Goal: Information Seeking & Learning: Check status

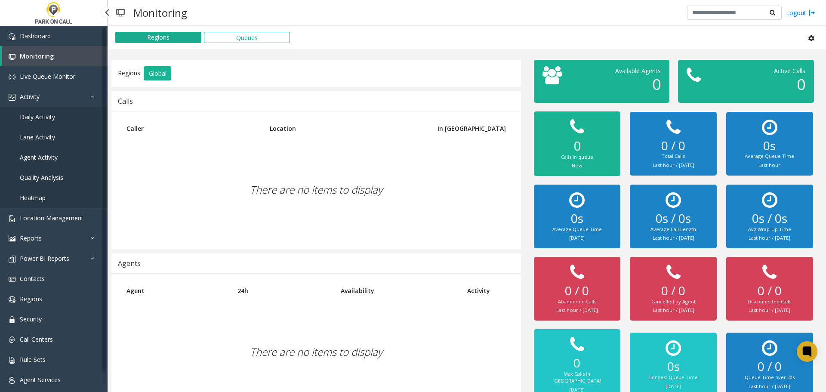
click at [60, 159] on link "Agent Activity" at bounding box center [54, 157] width 108 height 20
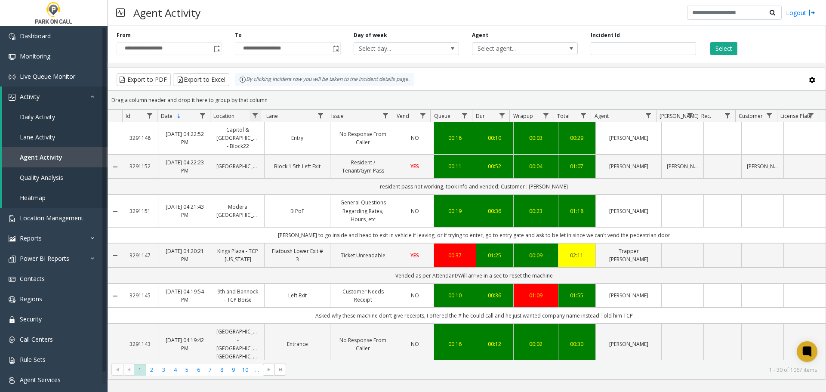
click at [254, 116] on span "Data table" at bounding box center [255, 115] width 7 height 7
click at [278, 152] on input "Location Filter" at bounding box center [292, 152] width 73 height 15
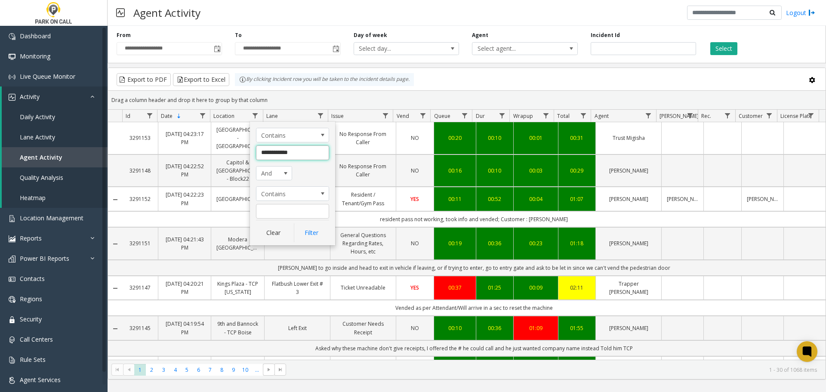
type input "**********"
click button "Filter" at bounding box center [311, 232] width 35 height 19
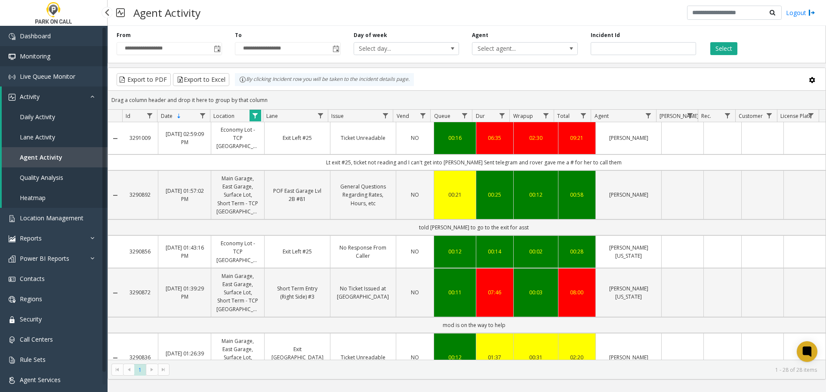
click at [40, 58] on span "Monitoring" at bounding box center [35, 56] width 31 height 8
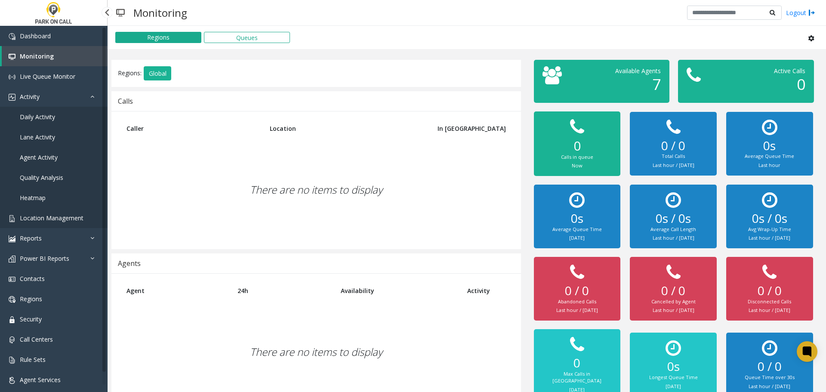
click at [65, 220] on span "Location Management" at bounding box center [52, 218] width 64 height 8
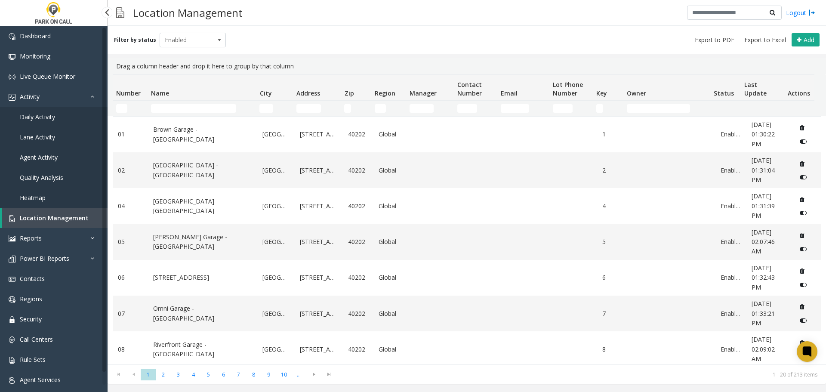
click at [60, 162] on link "Agent Activity" at bounding box center [54, 157] width 108 height 20
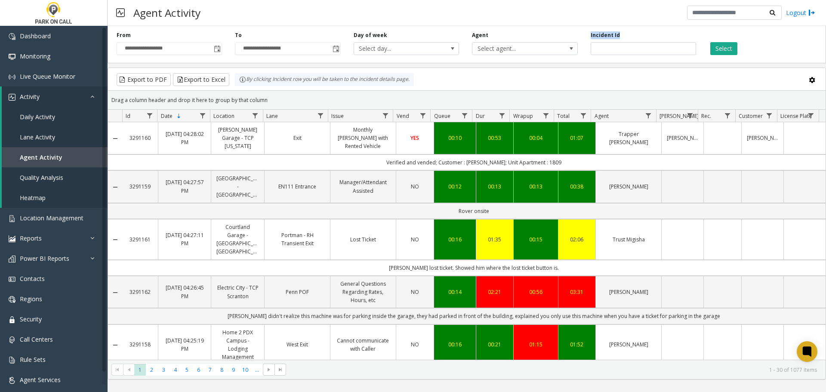
drag, startPoint x: 640, startPoint y: 38, endPoint x: 637, endPoint y: 43, distance: 6.0
click at [637, 43] on div "Incident Id" at bounding box center [643, 43] width 118 height 24
click at [643, 47] on app-root "**********" at bounding box center [413, 196] width 826 height 392
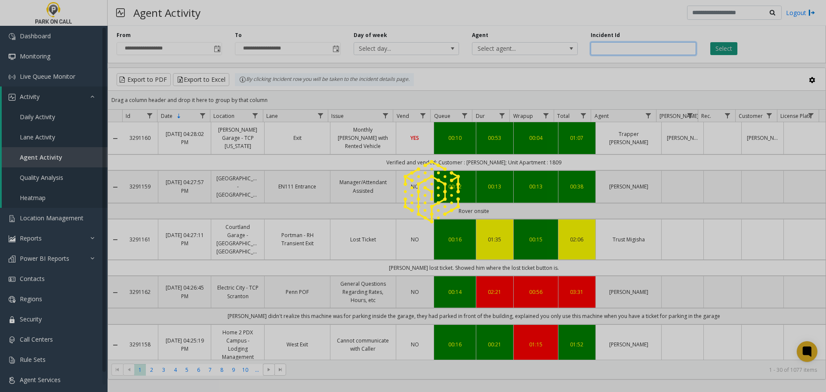
paste input "*******"
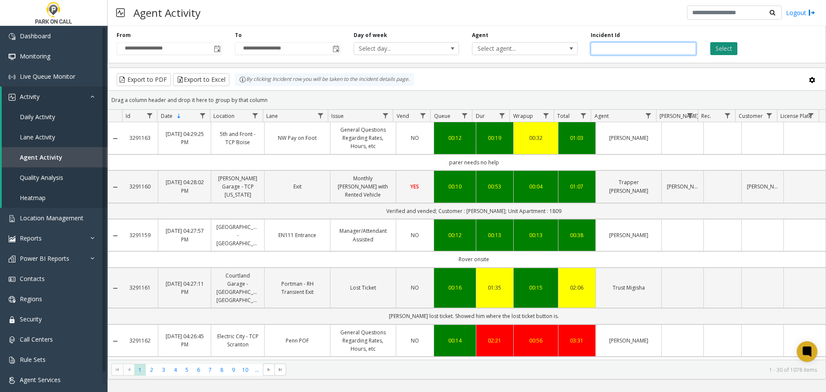
type input "*******"
click at [720, 46] on button "Select" at bounding box center [723, 48] width 27 height 13
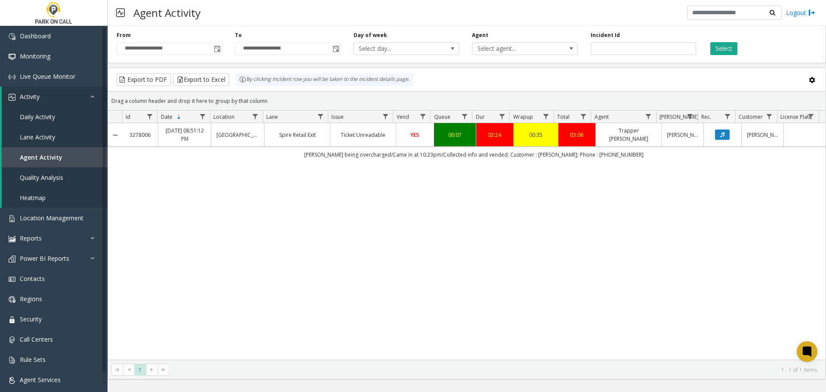
click at [312, 134] on link "Spire Retail Exit" at bounding box center [297, 135] width 55 height 8
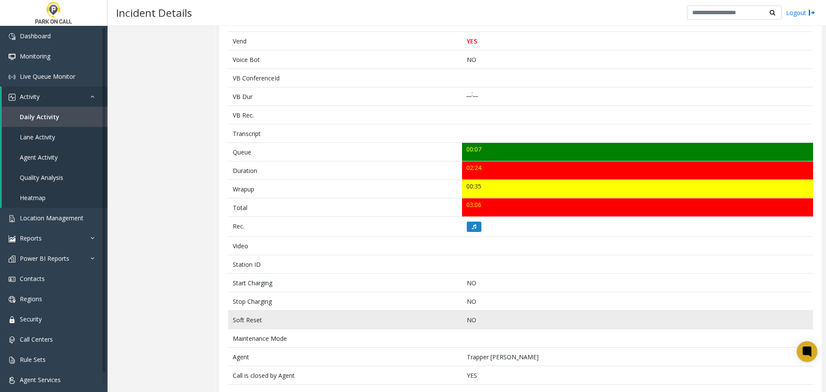
scroll to position [287, 0]
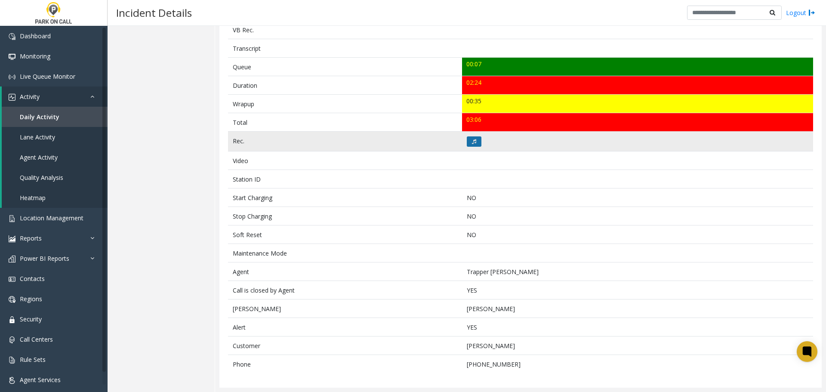
click at [472, 139] on icon at bounding box center [474, 141] width 4 height 5
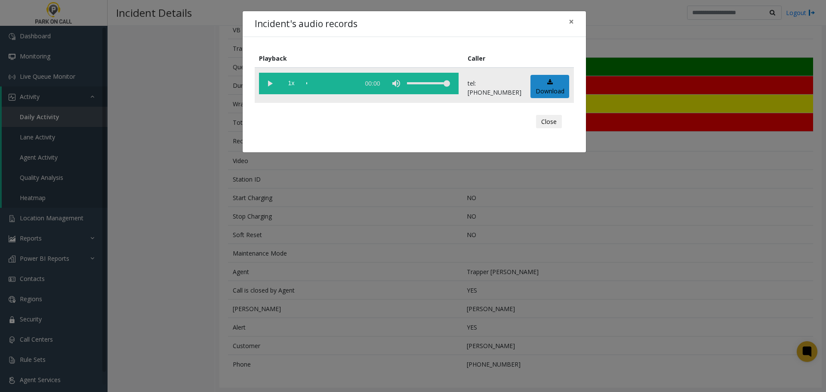
click at [269, 81] on vg-play-pause at bounding box center [270, 84] width 22 height 22
click at [347, 206] on div "Incident's audio records × Playback Caller 1x 02:25 tel:[PHONE_NUMBER] Download…" at bounding box center [413, 196] width 826 height 392
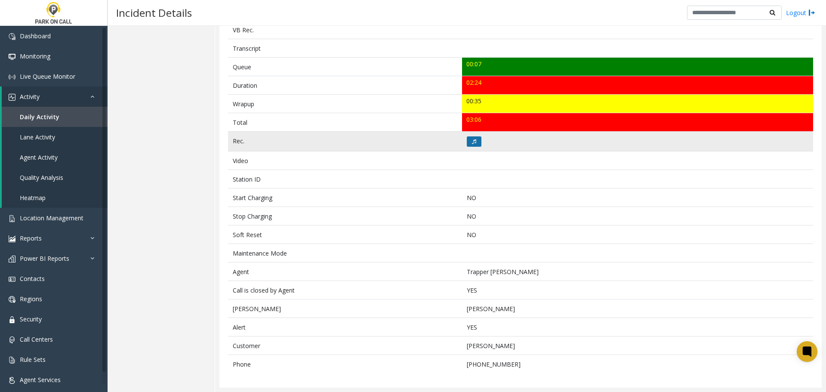
click at [475, 138] on button at bounding box center [474, 141] width 15 height 10
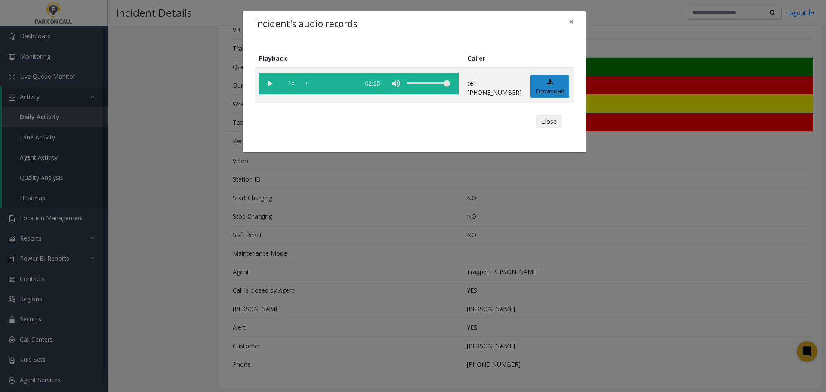
drag, startPoint x: 271, startPoint y: 86, endPoint x: 622, endPoint y: 186, distance: 364.2
click at [661, 213] on div "Incident's audio records × Playback Caller 1x 02:25 tel:[PHONE_NUMBER] Download…" at bounding box center [413, 196] width 826 height 392
click at [540, 126] on button "Close" at bounding box center [549, 122] width 26 height 14
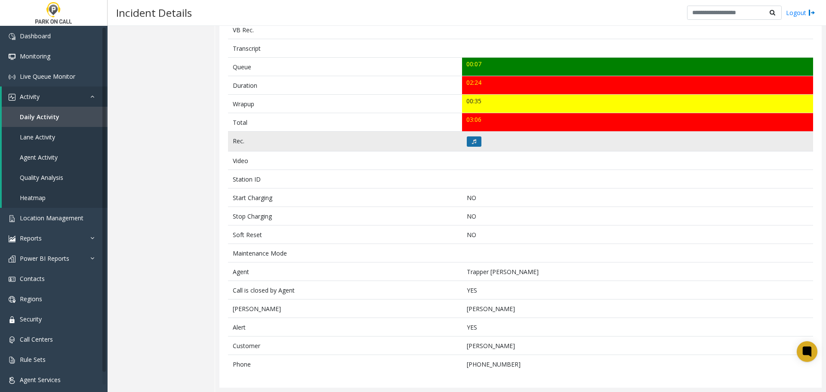
click at [474, 143] on button at bounding box center [474, 141] width 15 height 10
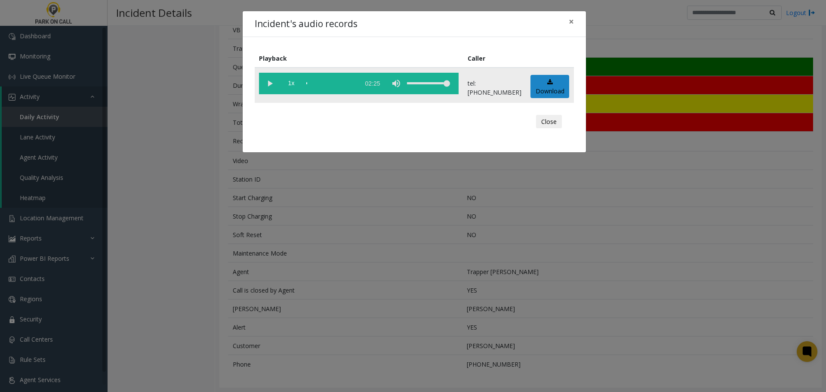
click at [271, 80] on vg-play-pause at bounding box center [270, 84] width 22 height 22
click at [720, 353] on div "Incident's audio records × Playback Caller 1x 02:25 tel:[PHONE_NUMBER] Download…" at bounding box center [413, 196] width 826 height 392
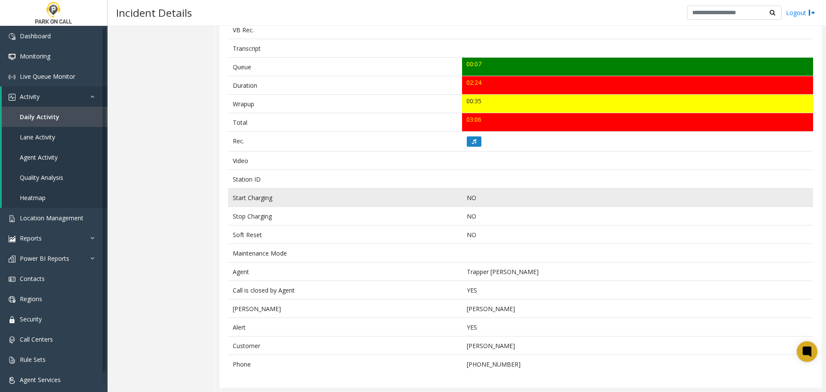
click at [293, 191] on td "Start Charging" at bounding box center [345, 197] width 234 height 19
